Goal: Information Seeking & Learning: Check status

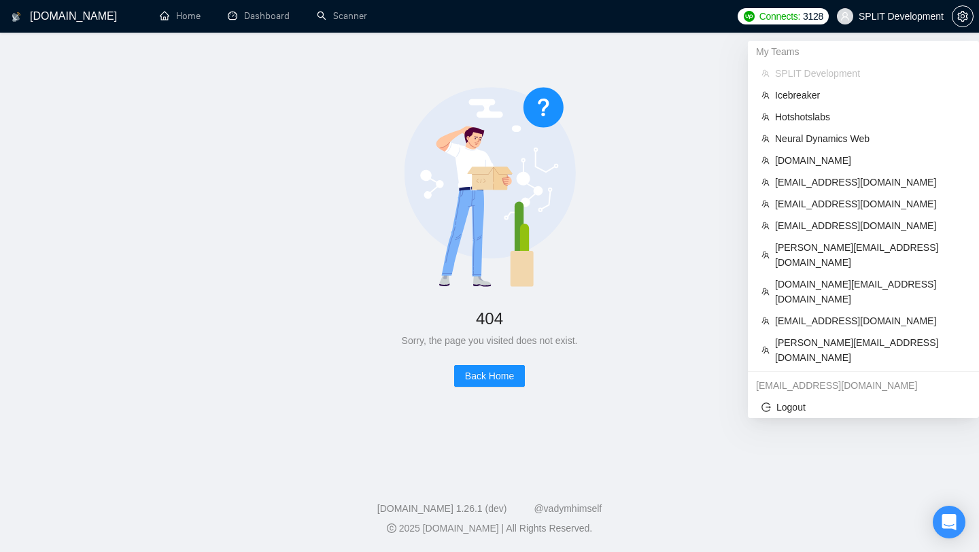
click at [875, 27] on span "SPLIT Development" at bounding box center [890, 17] width 123 height 44
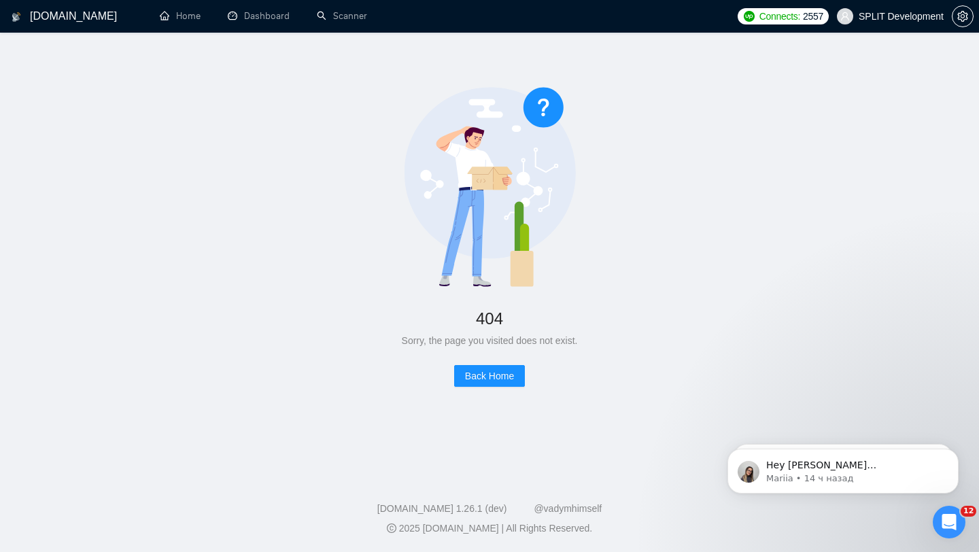
click at [877, 23] on span "SPLIT Development" at bounding box center [890, 17] width 123 height 44
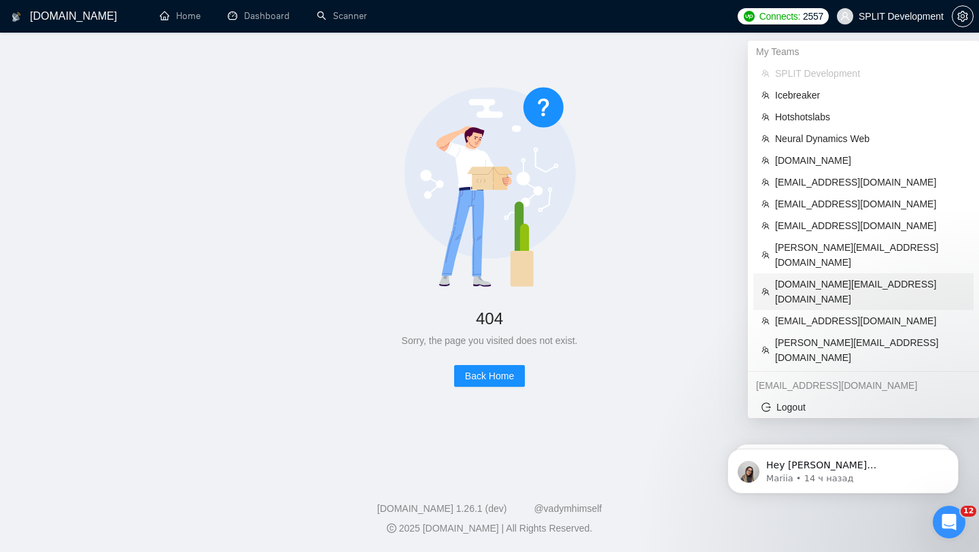
click at [845, 277] on span "[DOMAIN_NAME][EMAIL_ADDRESS][DOMAIN_NAME]" at bounding box center [870, 292] width 190 height 30
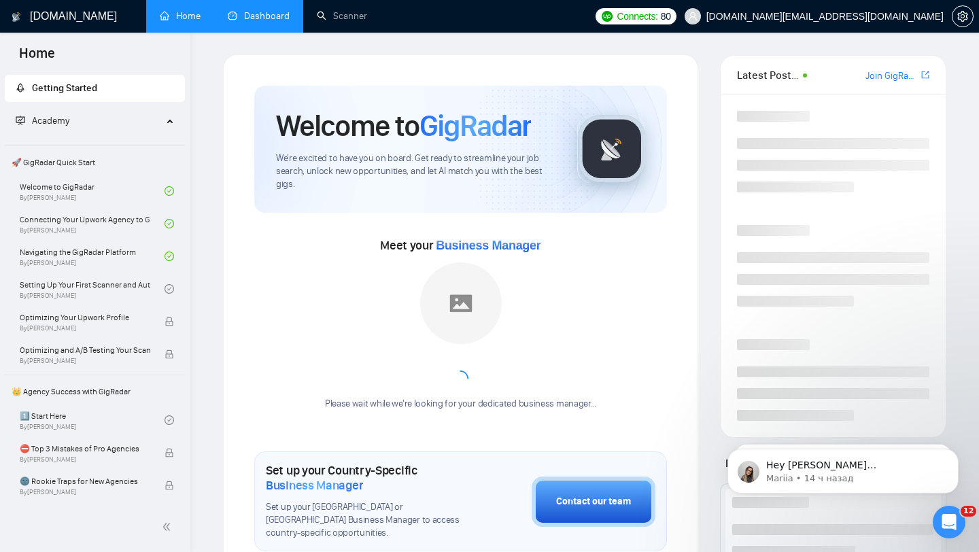
click at [247, 13] on link "Dashboard" at bounding box center [259, 16] width 62 height 12
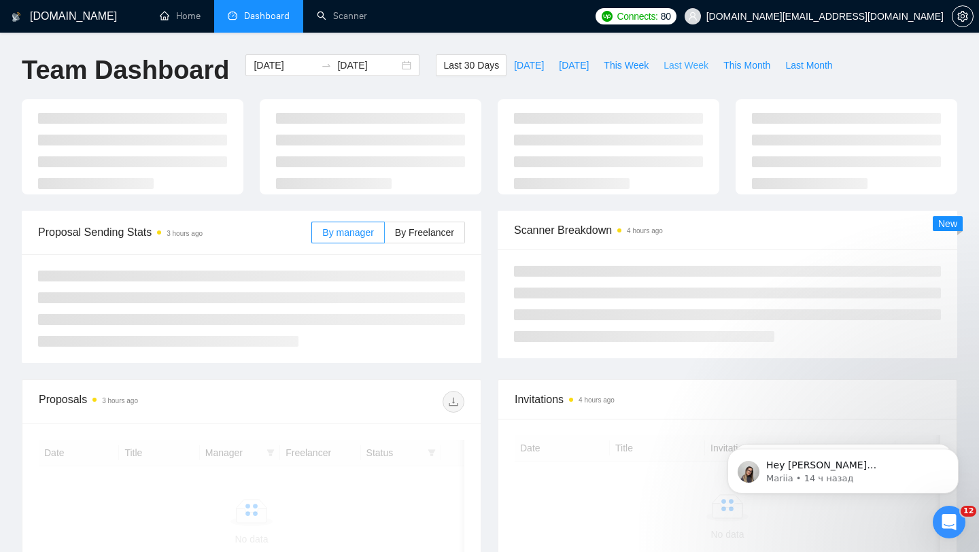
click at [707, 69] on span "Last Week" at bounding box center [685, 65] width 45 height 15
type input "[DATE]"
click at [436, 240] on label "By Freelancer" at bounding box center [425, 233] width 80 height 22
click at [385, 236] on input "By Freelancer" at bounding box center [385, 236] width 0 height 0
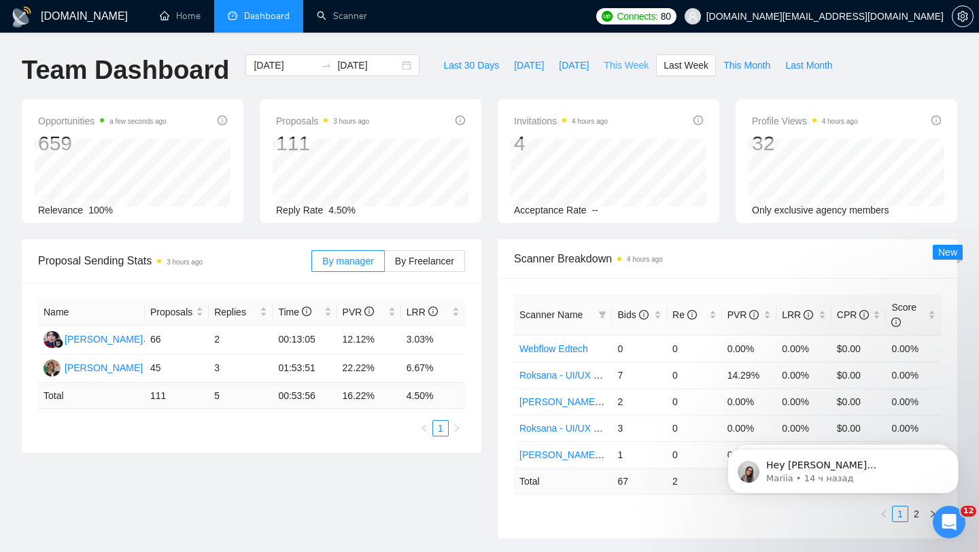
click at [642, 73] on button "This Week" at bounding box center [626, 65] width 60 height 22
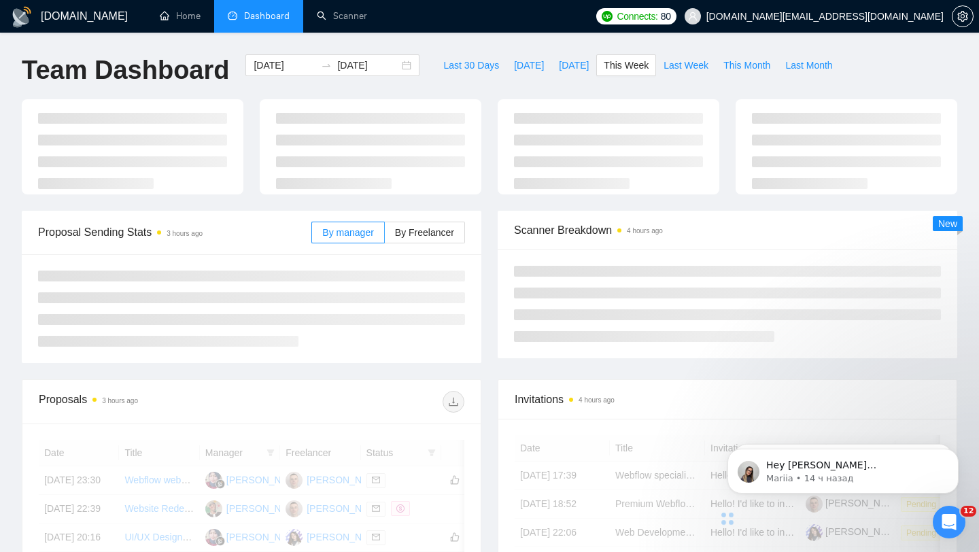
type input "2025-09-22"
type input "2025-09-28"
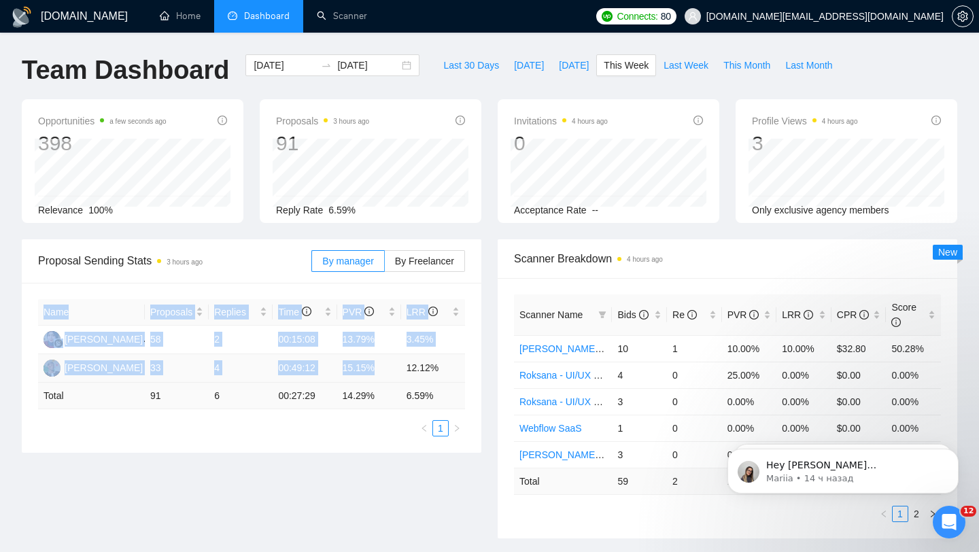
drag, startPoint x: 408, startPoint y: 368, endPoint x: 483, endPoint y: 366, distance: 74.8
click at [483, 367] on div "Proposal Sending Stats 3 hours ago By manager By Freelancer Name Proposals Repl…" at bounding box center [252, 345] width 476 height 213
click at [443, 373] on td "12.12%" at bounding box center [433, 368] width 64 height 29
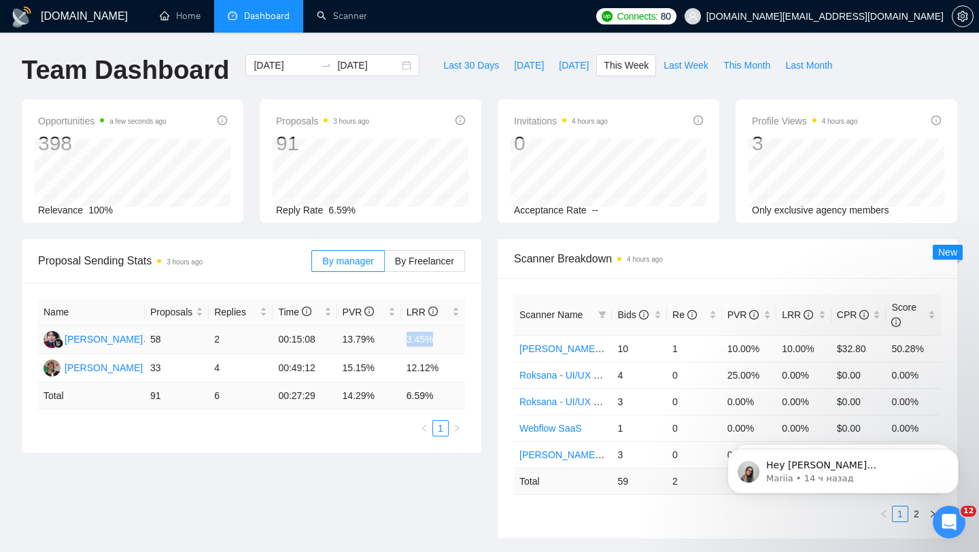
drag, startPoint x: 404, startPoint y: 339, endPoint x: 450, endPoint y: 339, distance: 45.5
click at [450, 339] on td "3.45%" at bounding box center [433, 340] width 64 height 29
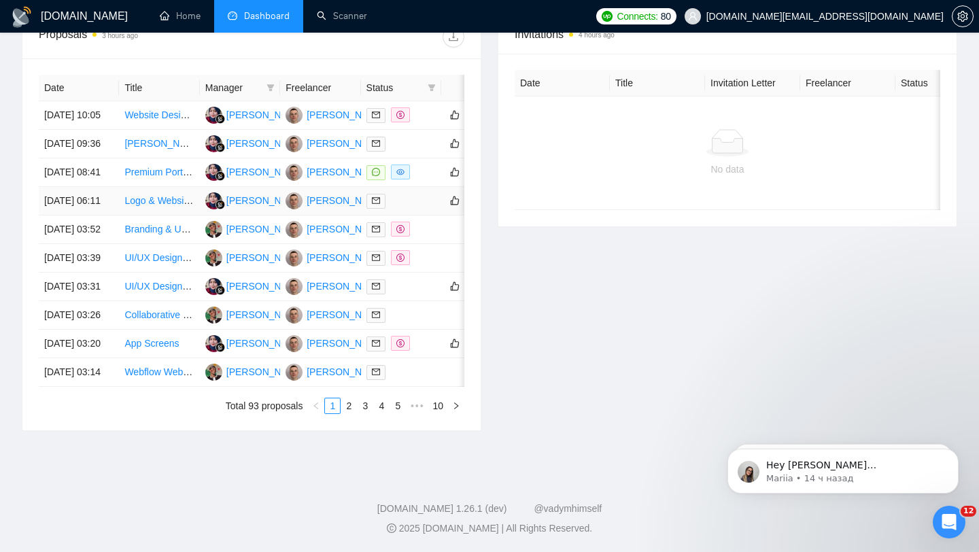
scroll to position [670, 0]
click at [349, 405] on link "2" at bounding box center [348, 405] width 15 height 15
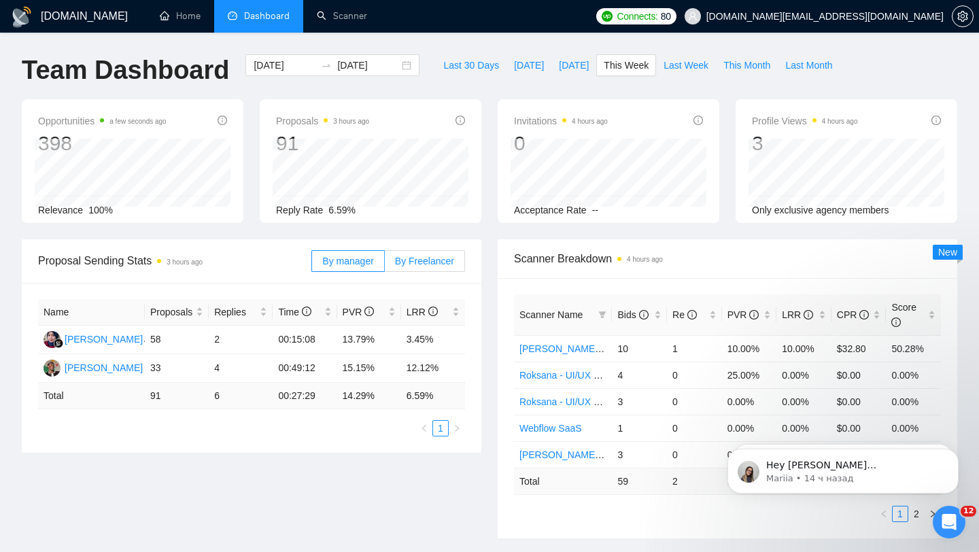
click at [439, 266] on label "By Freelancer" at bounding box center [425, 261] width 80 height 22
click at [385, 264] on input "By Freelancer" at bounding box center [385, 264] width 0 height 0
drag, startPoint x: 428, startPoint y: 341, endPoint x: 406, endPoint y: 341, distance: 21.8
click at [406, 341] on td "8.82%" at bounding box center [433, 340] width 64 height 29
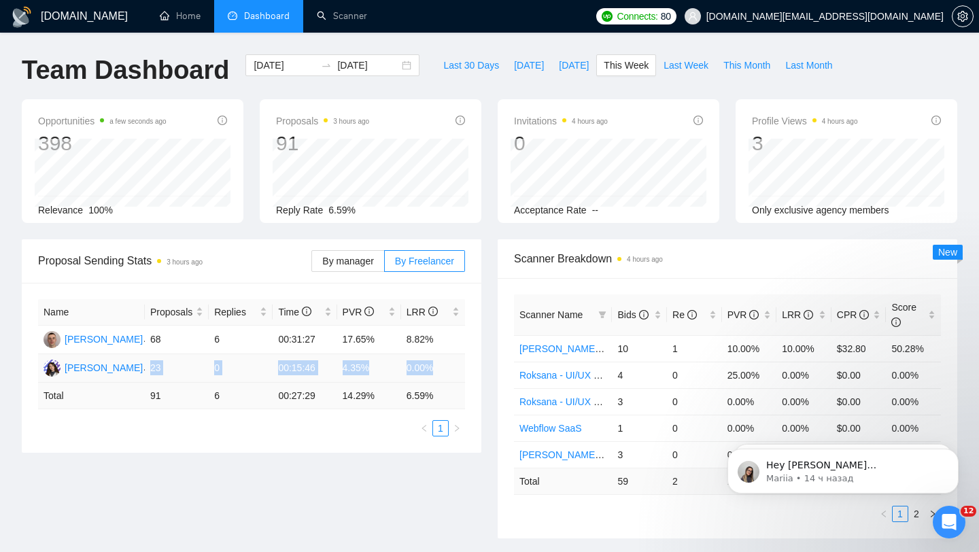
drag, startPoint x: 149, startPoint y: 365, endPoint x: 446, endPoint y: 370, distance: 297.1
click at [446, 370] on tr "Roksana Zholob 23 0 00:15:46 4.35% 0.00%" at bounding box center [251, 368] width 427 height 29
click at [430, 341] on td "8.82%" at bounding box center [433, 340] width 64 height 29
click at [438, 343] on td "8.82%" at bounding box center [433, 340] width 64 height 29
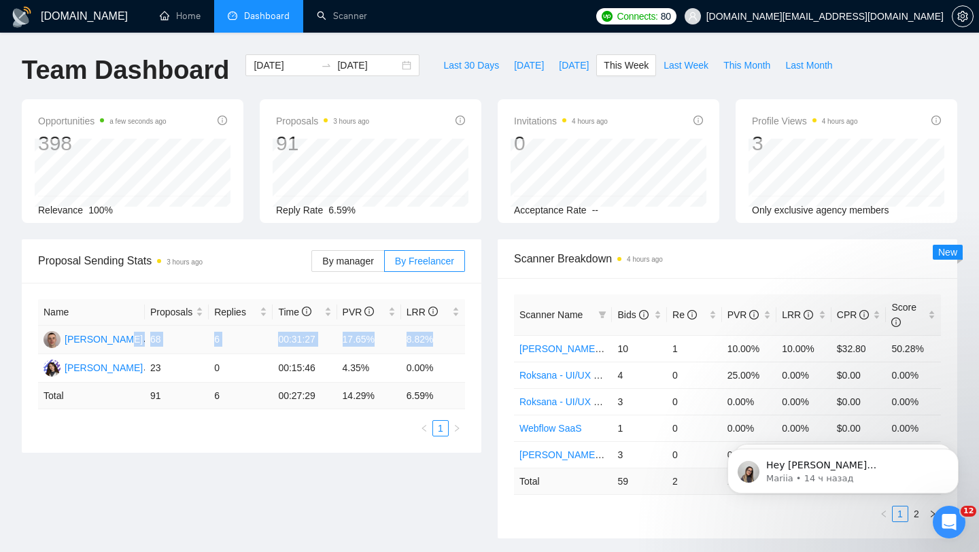
drag, startPoint x: 438, startPoint y: 343, endPoint x: 143, endPoint y: 335, distance: 295.1
click at [143, 335] on tr "Ivan Zholob 68 6 00:31:27 17.65% 8.82%" at bounding box center [251, 340] width 427 height 29
click at [475, 356] on div "Name Proposals Replies Time PVR LRR Ivan Zholob 68 6 00:31:27 17.65% 8.82% Roks…" at bounding box center [251, 368] width 459 height 170
drag, startPoint x: 400, startPoint y: 341, endPoint x: 445, endPoint y: 343, distance: 44.9
click at [445, 344] on tr "Ivan Zholob 68 6 00:31:27 17.65% 8.82%" at bounding box center [251, 340] width 427 height 29
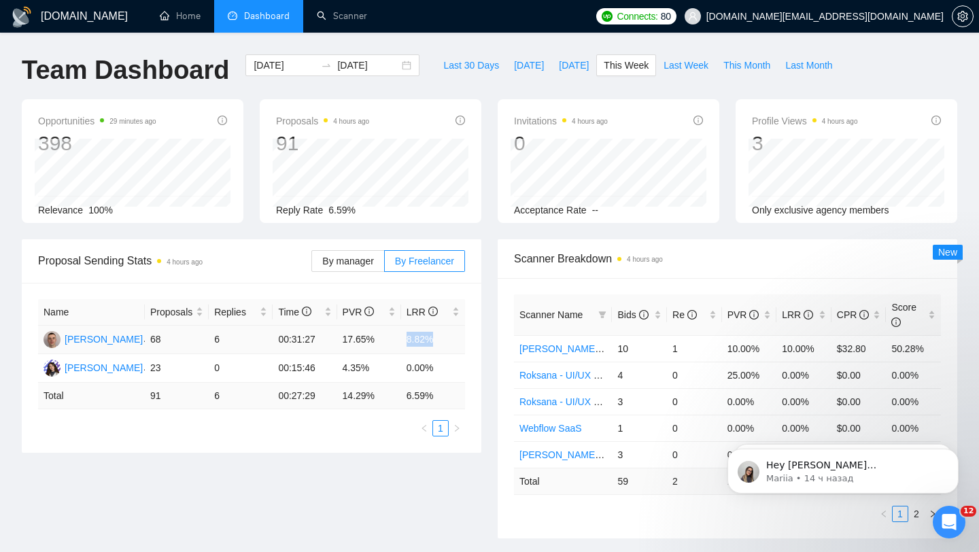
click at [433, 341] on td "8.82%" at bounding box center [433, 340] width 64 height 29
drag, startPoint x: 438, startPoint y: 338, endPoint x: 383, endPoint y: 338, distance: 55.1
click at [383, 338] on tr "Ivan Zholob 68 6 00:31:27 17.65% 8.82%" at bounding box center [251, 340] width 427 height 29
drag, startPoint x: 383, startPoint y: 337, endPoint x: 328, endPoint y: 338, distance: 55.1
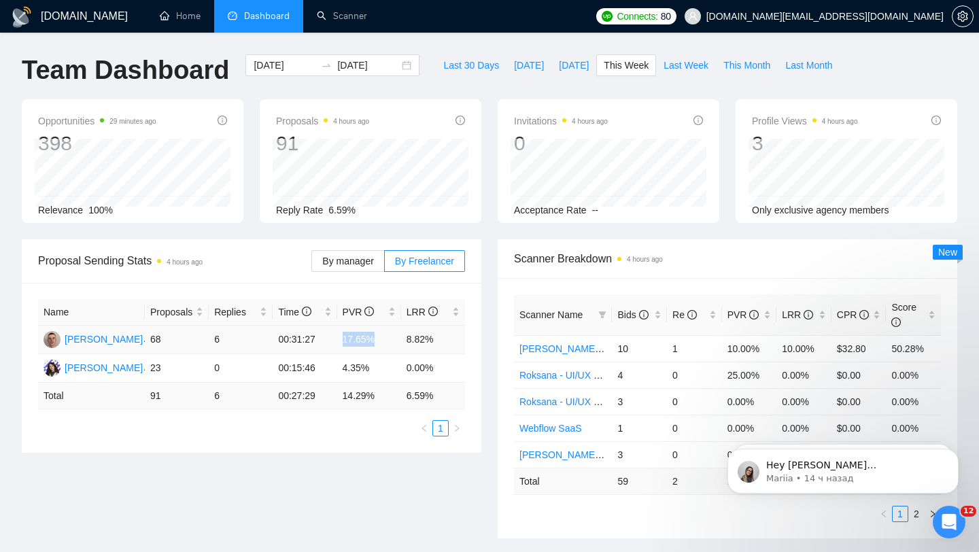
click at [328, 338] on tr "Ivan Zholob 68 6 00:31:27 17.65% 8.82%" at bounding box center [251, 340] width 427 height 29
click at [417, 338] on td "8.82%" at bounding box center [433, 340] width 64 height 29
drag, startPoint x: 442, startPoint y: 348, endPoint x: 366, endPoint y: 347, distance: 76.8
click at [366, 347] on tr "Ivan Zholob 68 6 00:31:27 17.65% 8.82%" at bounding box center [251, 340] width 427 height 29
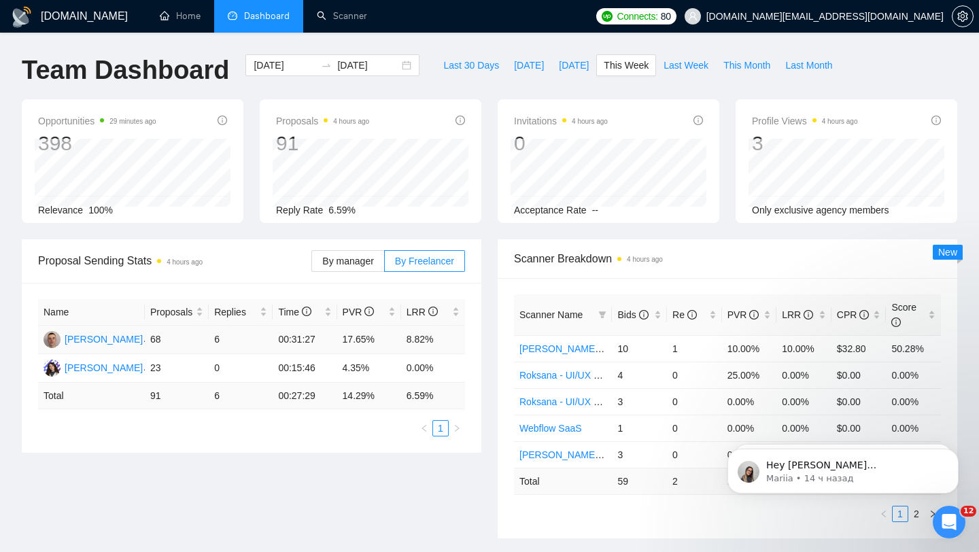
click at [447, 345] on td "8.82%" at bounding box center [433, 340] width 64 height 29
drag, startPoint x: 447, startPoint y: 345, endPoint x: 405, endPoint y: 345, distance: 42.1
click at [405, 345] on td "8.82%" at bounding box center [433, 340] width 64 height 29
click at [359, 266] on span "By manager" at bounding box center [347, 261] width 51 height 11
click at [312, 264] on input "By manager" at bounding box center [312, 264] width 0 height 0
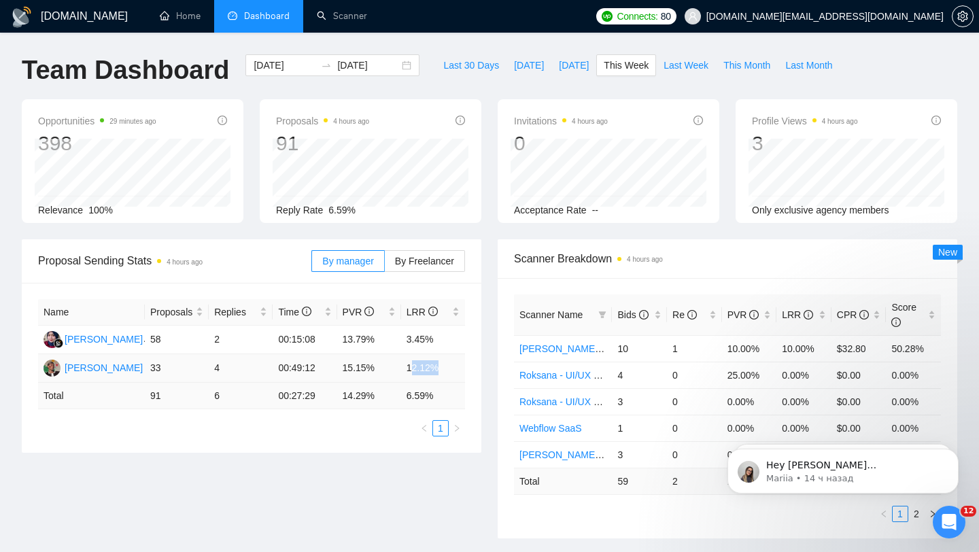
drag, startPoint x: 456, startPoint y: 367, endPoint x: 411, endPoint y: 367, distance: 45.5
click at [411, 367] on td "12.12%" at bounding box center [433, 368] width 64 height 29
click at [433, 338] on td "3.45%" at bounding box center [433, 340] width 64 height 29
drag, startPoint x: 442, startPoint y: 338, endPoint x: 406, endPoint y: 338, distance: 36.7
click at [406, 338] on td "3.45%" at bounding box center [433, 340] width 64 height 29
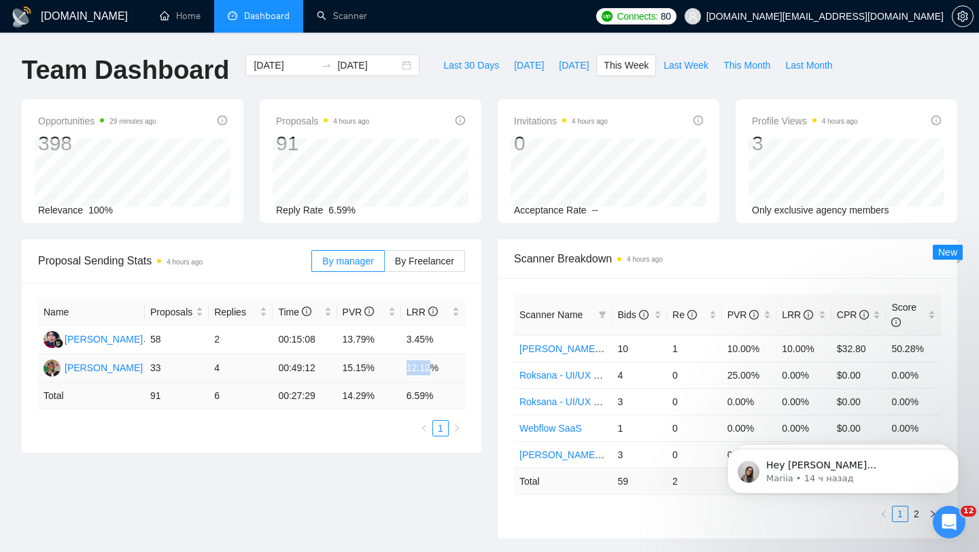
drag, startPoint x: 399, startPoint y: 366, endPoint x: 434, endPoint y: 366, distance: 34.7
click at [434, 366] on tr "Rector Azuatalam 33 4 00:49:12 15.15% 12.12%" at bounding box center [251, 368] width 427 height 29
drag, startPoint x: 445, startPoint y: 366, endPoint x: 406, endPoint y: 365, distance: 38.1
click at [406, 365] on td "12.12%" at bounding box center [433, 368] width 64 height 29
click at [420, 273] on div "By manager By Freelancer" at bounding box center [388, 261] width 154 height 44
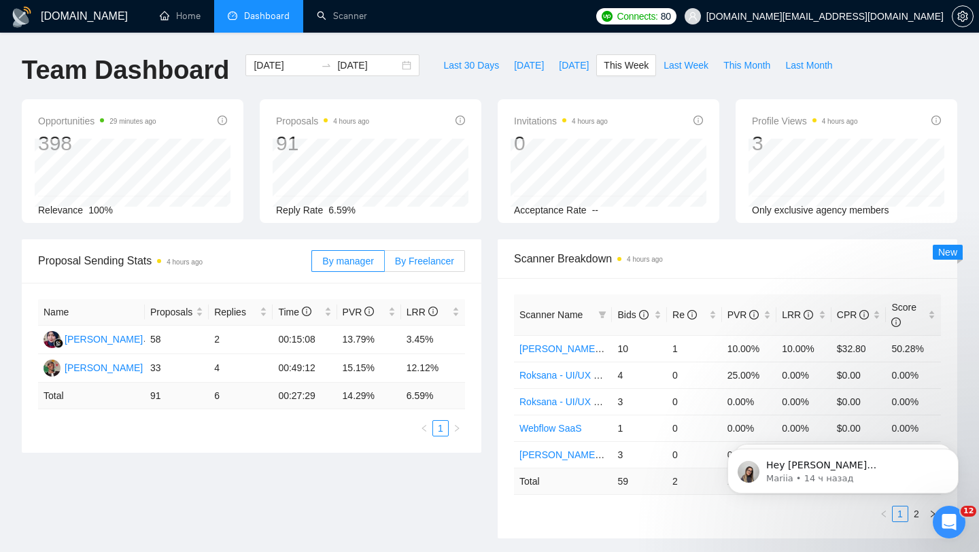
click at [411, 262] on span "By Freelancer" at bounding box center [424, 261] width 59 height 11
click at [385, 264] on input "By Freelancer" at bounding box center [385, 264] width 0 height 0
drag, startPoint x: 437, startPoint y: 330, endPoint x: 438, endPoint y: 347, distance: 17.0
click at [438, 347] on td "8.82%" at bounding box center [433, 340] width 64 height 29
click at [442, 343] on td "8.82%" at bounding box center [433, 340] width 64 height 29
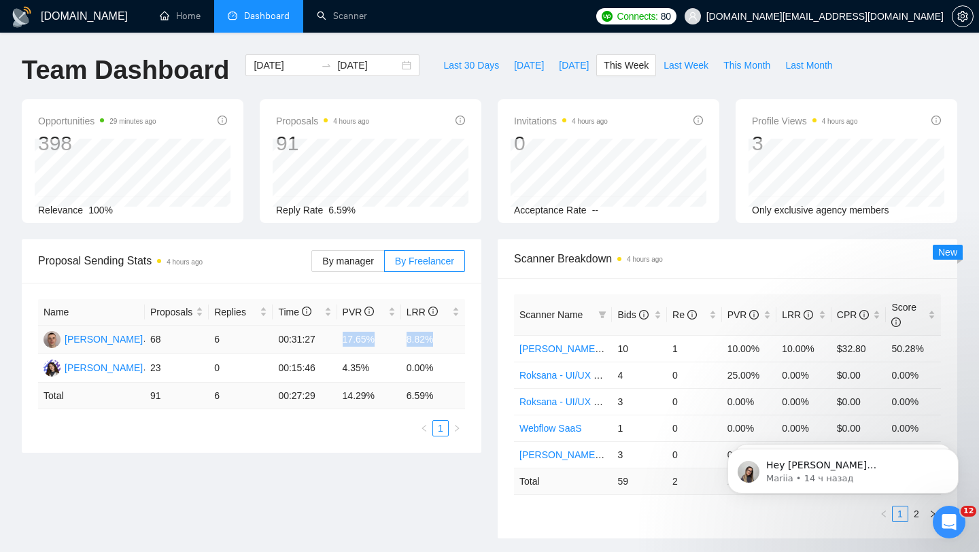
drag, startPoint x: 442, startPoint y: 343, endPoint x: 332, endPoint y: 343, distance: 109.4
click at [332, 343] on tr "Ivan Zholob 68 6 00:31:27 17.65% 8.82%" at bounding box center [251, 340] width 427 height 29
click at [451, 59] on span "Last 30 Days" at bounding box center [471, 65] width 56 height 15
type input "[DATE]"
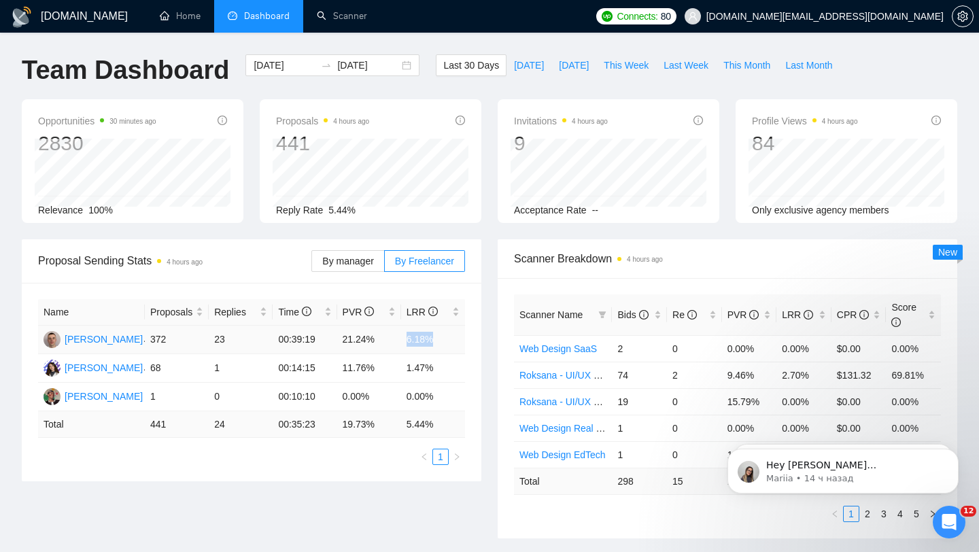
drag, startPoint x: 401, startPoint y: 340, endPoint x: 438, endPoint y: 340, distance: 36.7
click at [438, 340] on td "6.18%" at bounding box center [433, 340] width 64 height 29
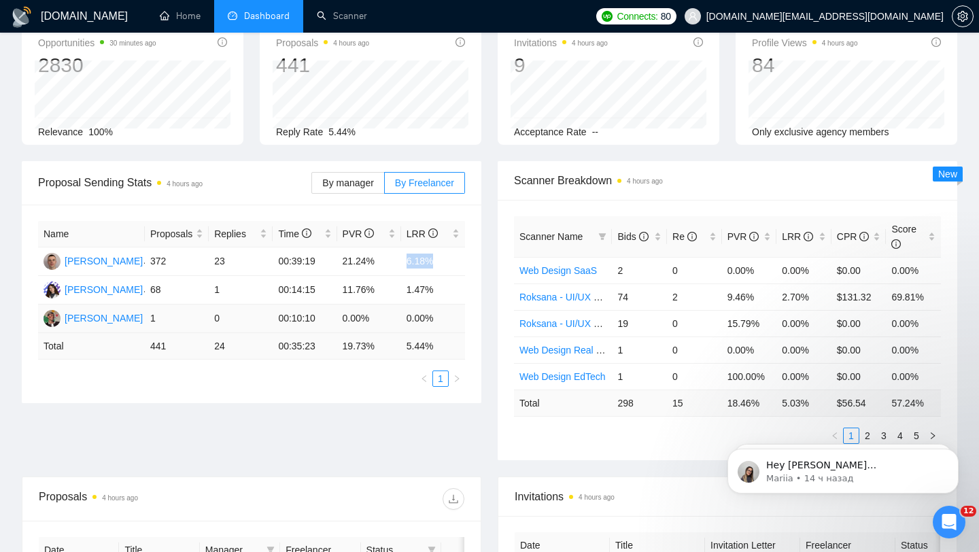
scroll to position [156, 0]
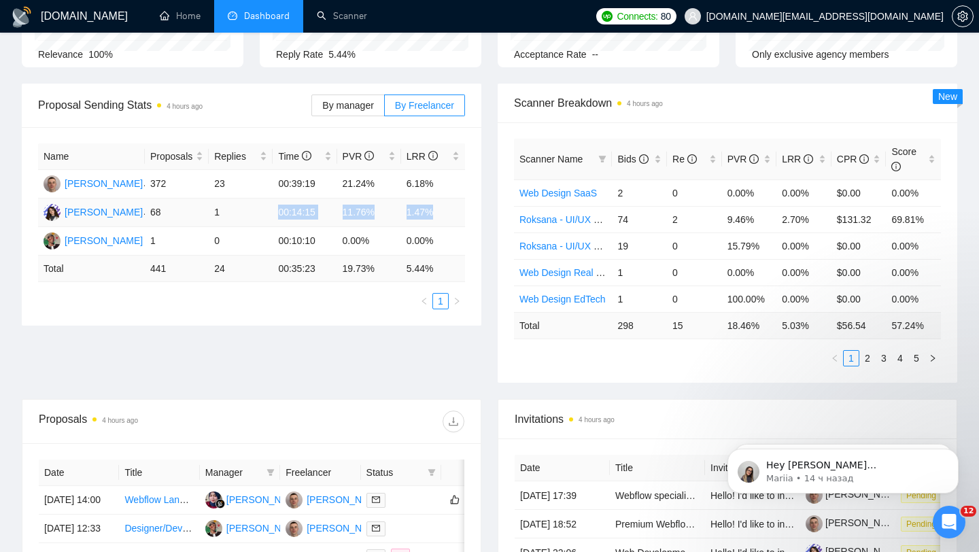
drag, startPoint x: 452, startPoint y: 209, endPoint x: 279, endPoint y: 210, distance: 173.3
click at [279, 210] on tr "Roksana Zholob 68 1 00:14:15 11.76% 1.47%" at bounding box center [251, 212] width 427 height 29
click at [419, 184] on td "6.18%" at bounding box center [433, 184] width 64 height 29
drag, startPoint x: 404, startPoint y: 185, endPoint x: 440, endPoint y: 184, distance: 35.4
click at [440, 184] on td "6.18%" at bounding box center [433, 184] width 64 height 29
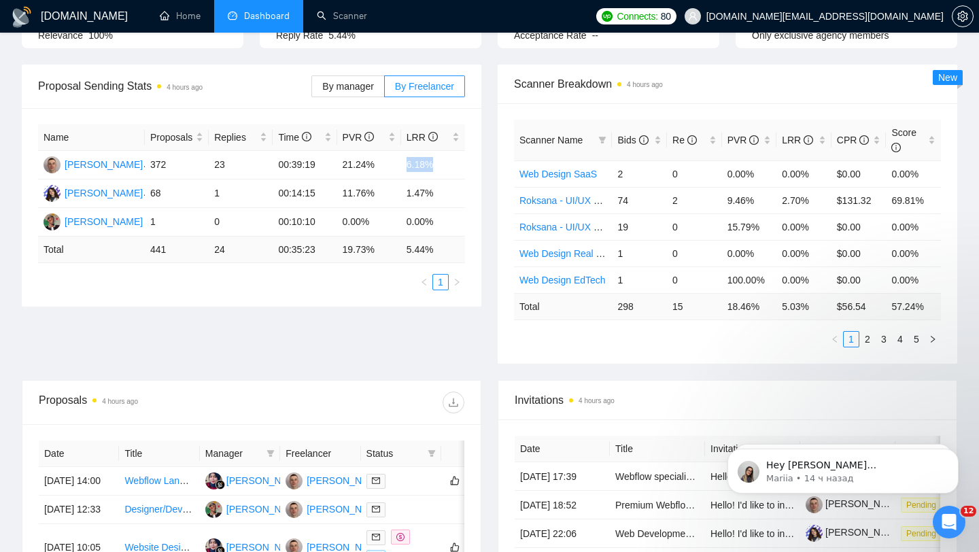
scroll to position [177, 0]
